Goal: Understand process/instructions: Learn how to perform a task or action

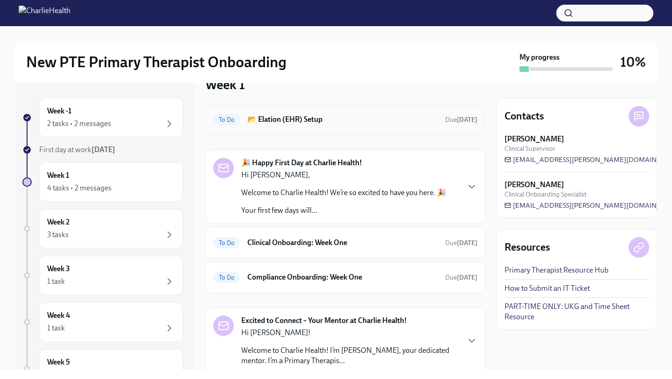
scroll to position [24, 0]
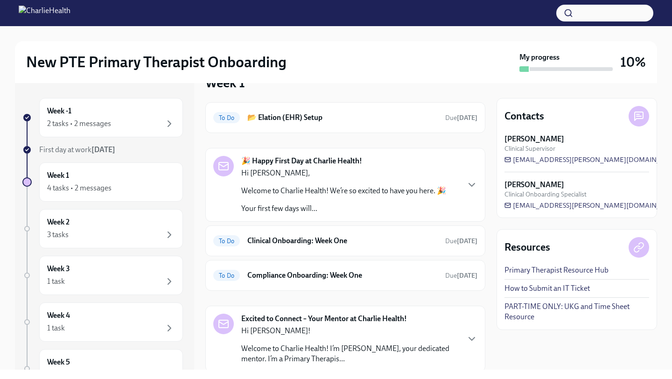
click at [345, 156] on strong "🎉 Happy First Day at Charlie Health!" at bounding box center [301, 161] width 121 height 10
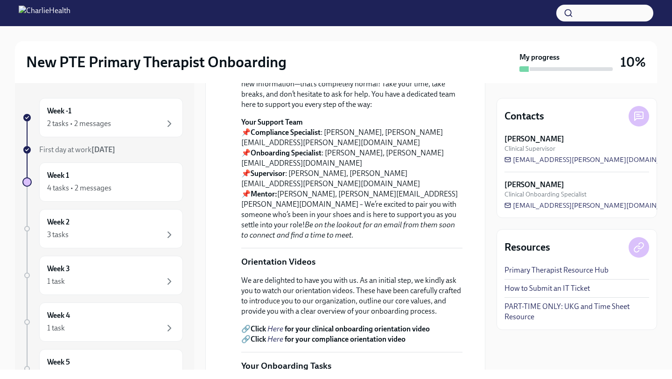
scroll to position [198, 0]
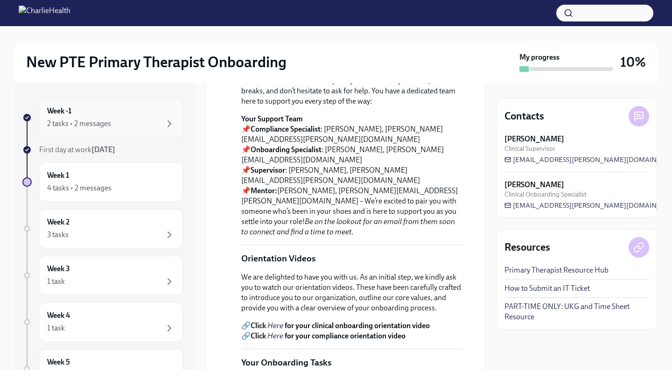
click at [80, 113] on div "Week -1 2 tasks • 2 messages" at bounding box center [111, 117] width 128 height 23
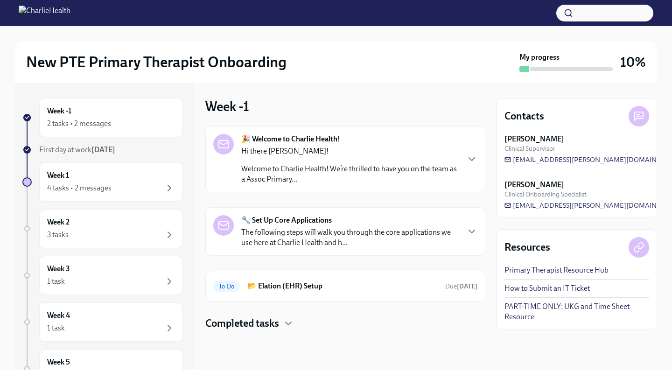
click at [263, 179] on p "Welcome to Charlie Health! We’re thrilled to have you on the team as a Assoc Pr…" at bounding box center [349, 174] width 217 height 21
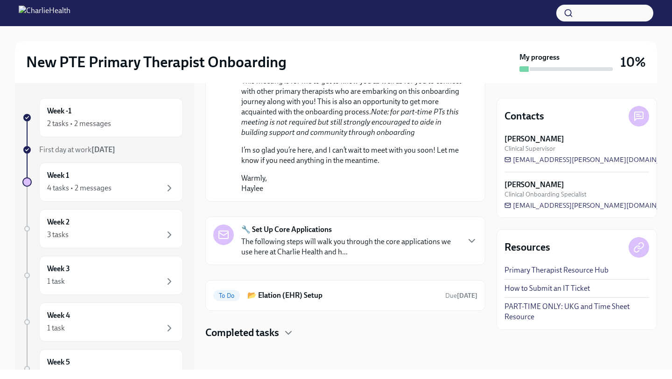
scroll to position [594, 0]
click at [300, 242] on p "The following steps will walk you through the core applications we use here at …" at bounding box center [349, 247] width 217 height 21
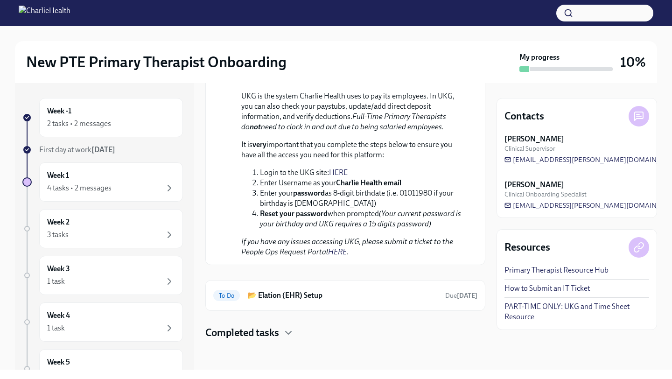
scroll to position [1277, 0]
click at [353, 300] on h6 "📂 Elation (EHR) Setup" at bounding box center [342, 295] width 190 height 10
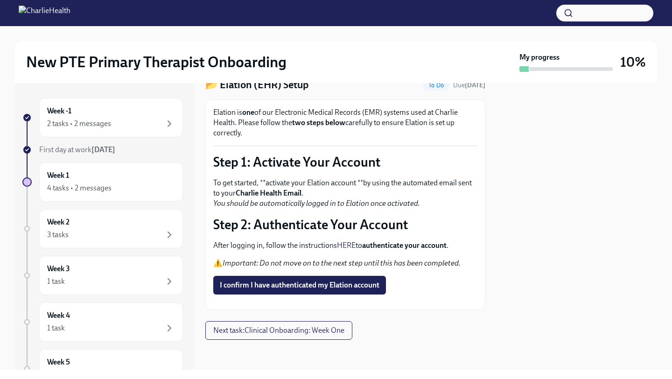
scroll to position [60, 0]
